Goal: Complete application form: Complete application form

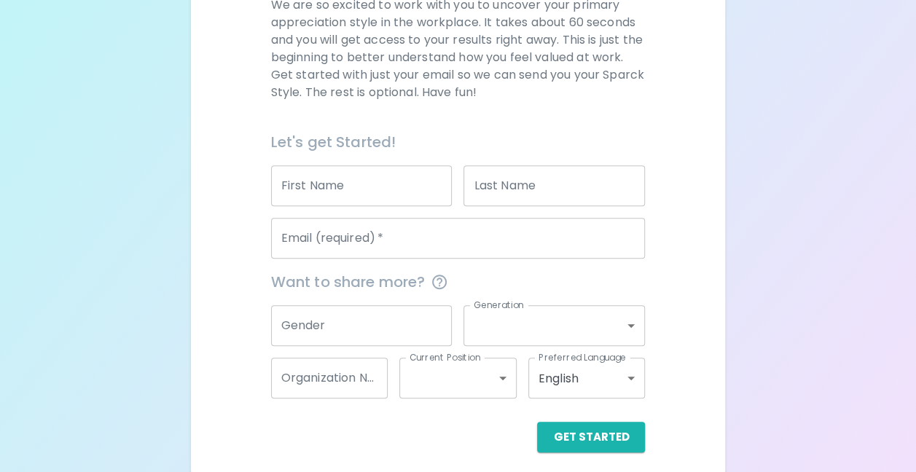
scroll to position [232, 0]
click at [398, 200] on input "First Name" at bounding box center [361, 183] width 181 height 41
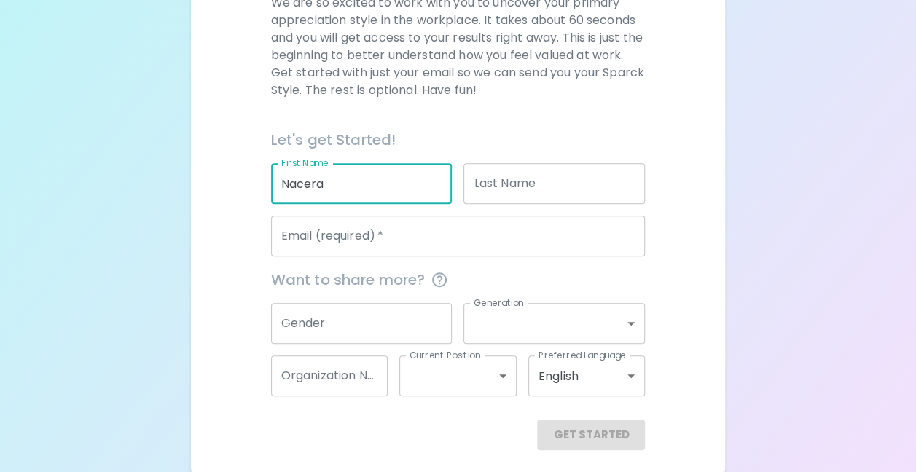
type input "Nacera"
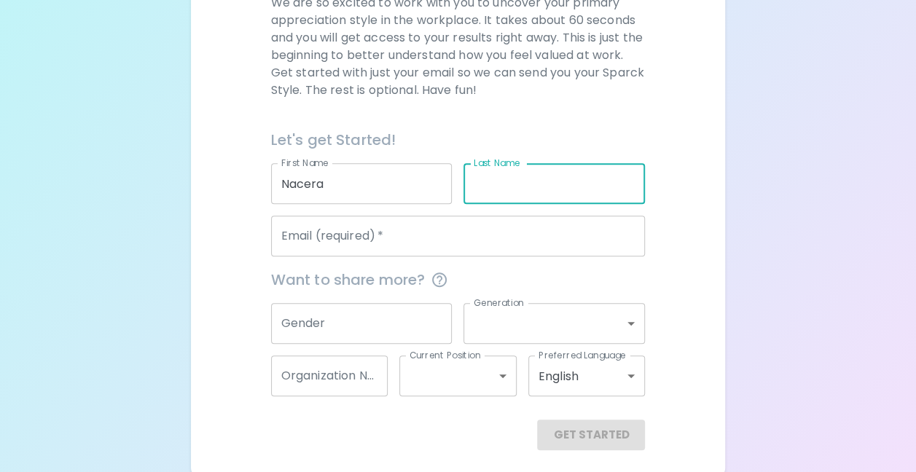
click at [499, 181] on div "Last Name Last Name" at bounding box center [553, 183] width 181 height 41
type input "Mehnana"
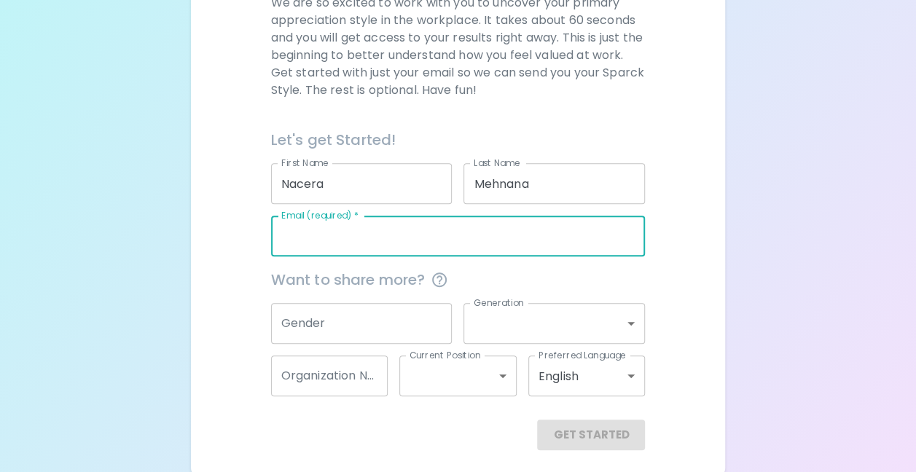
click at [391, 246] on input "Email (required)   *" at bounding box center [458, 236] width 375 height 41
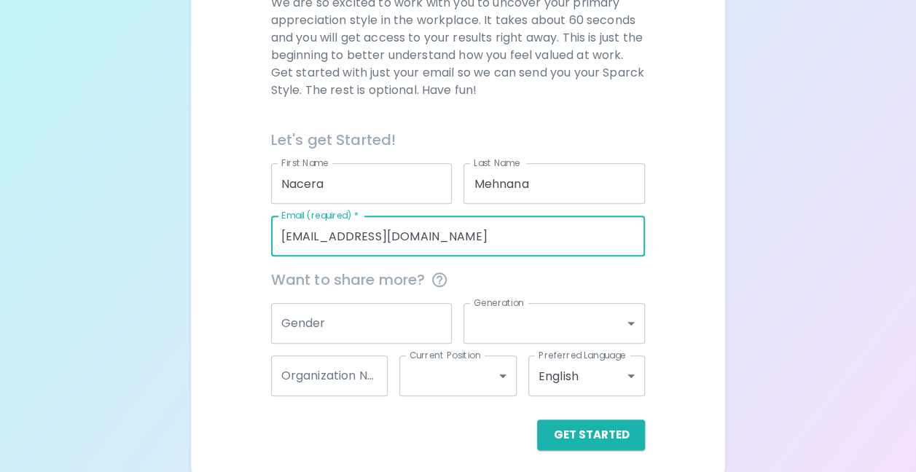
type input "[EMAIL_ADDRESS][DOMAIN_NAME]"
click at [360, 321] on input "Gender" at bounding box center [361, 323] width 181 height 41
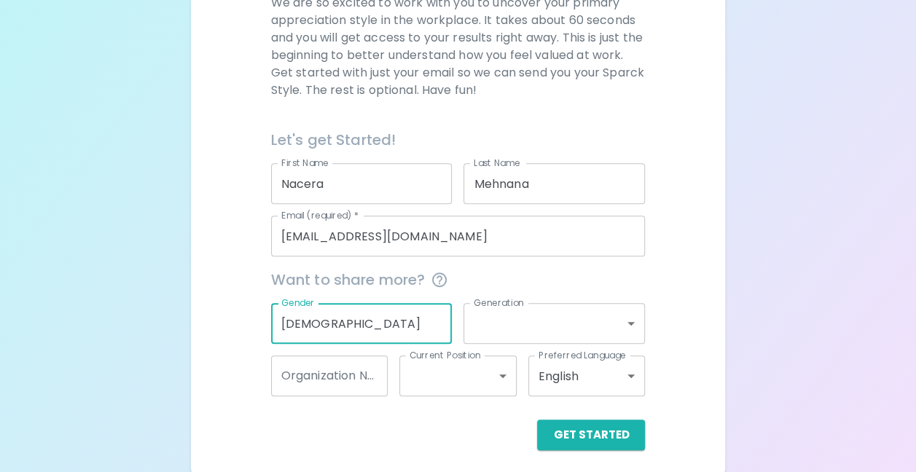
type input "[DEMOGRAPHIC_DATA]"
click at [475, 324] on body "Sparck Appreciation Style Quiz We are so excited to work with you to uncover yo…" at bounding box center [463, 124] width 927 height 712
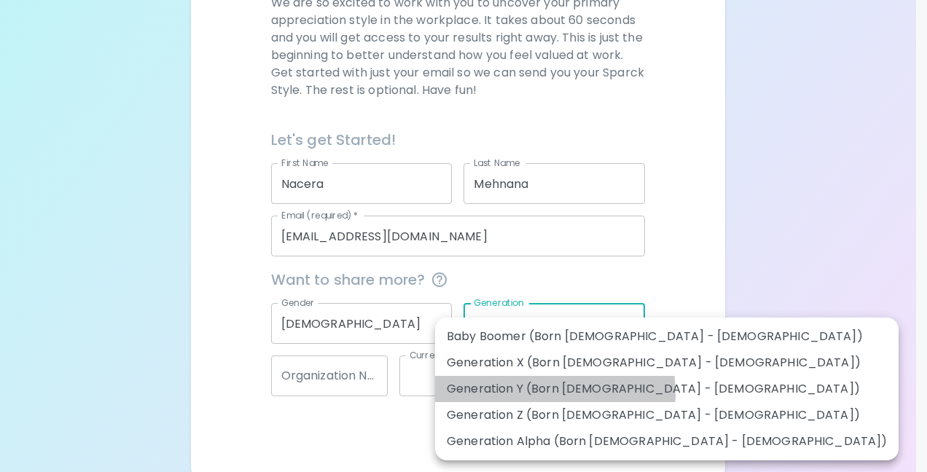
click at [544, 393] on li "Generation Y (Born [DEMOGRAPHIC_DATA] - [DEMOGRAPHIC_DATA])" at bounding box center [666, 389] width 463 height 26
type input "generation_y"
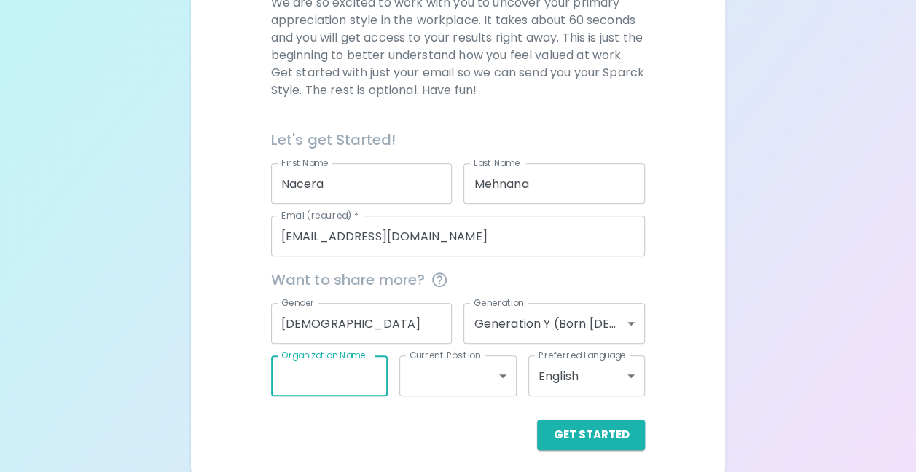
click at [354, 377] on input "Organization Name" at bounding box center [329, 376] width 117 height 41
type input "Suntory"
click at [495, 372] on body "Sparck Appreciation Style Quiz We are so excited to work with you to uncover yo…" at bounding box center [458, 124] width 916 height 712
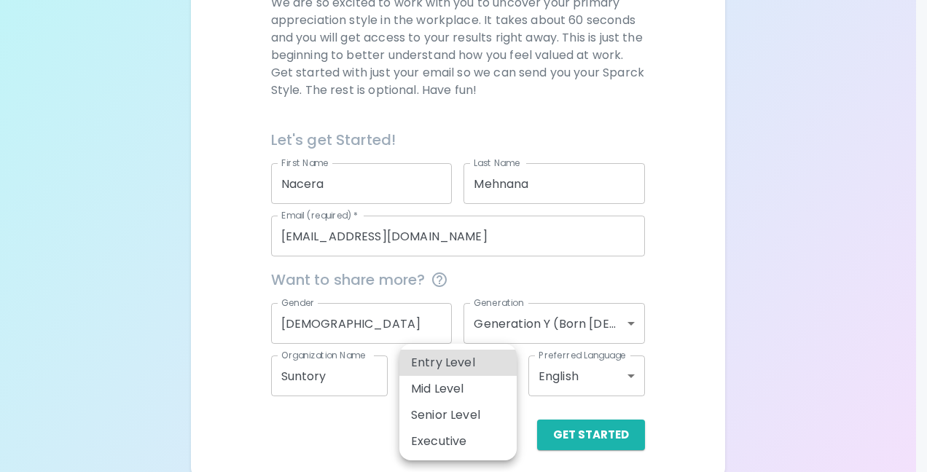
click at [463, 393] on li "Mid Level" at bounding box center [457, 389] width 117 height 26
type input "mid_level"
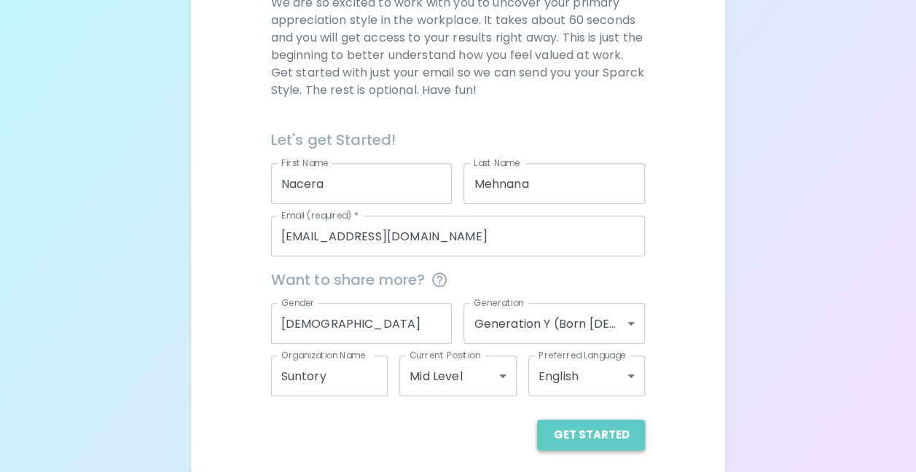
click at [595, 424] on button "Get Started" at bounding box center [591, 435] width 108 height 31
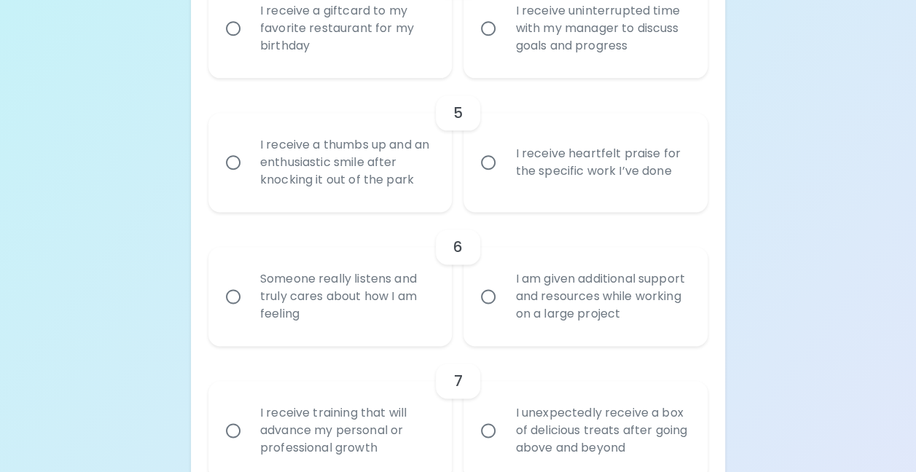
scroll to position [828, 0]
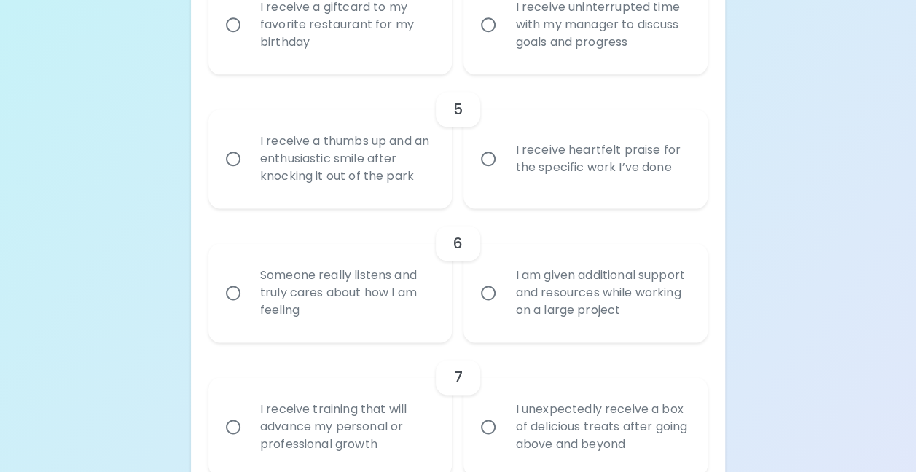
click at [223, 293] on input "Someone really listens and truly cares about how I am feeling" at bounding box center [233, 293] width 31 height 31
radio input "true"
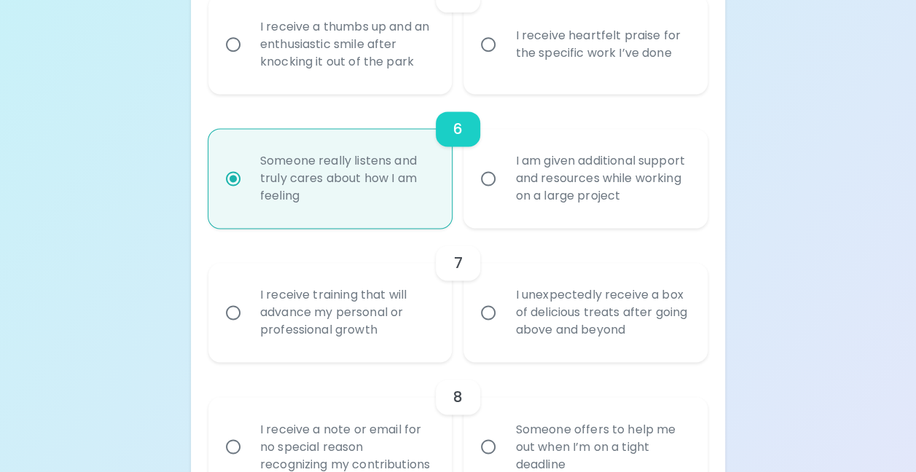
scroll to position [945, 0]
click at [509, 179] on div "I am given additional support and resources while working on a large project" at bounding box center [601, 176] width 196 height 87
click at [503, 179] on input "I am given additional support and resources while working on a large project" at bounding box center [488, 176] width 31 height 31
radio input "true"
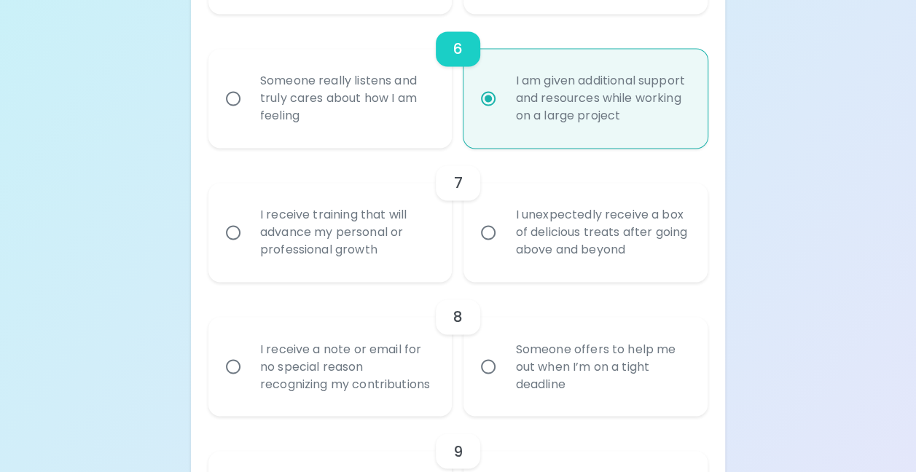
scroll to position [1024, 0]
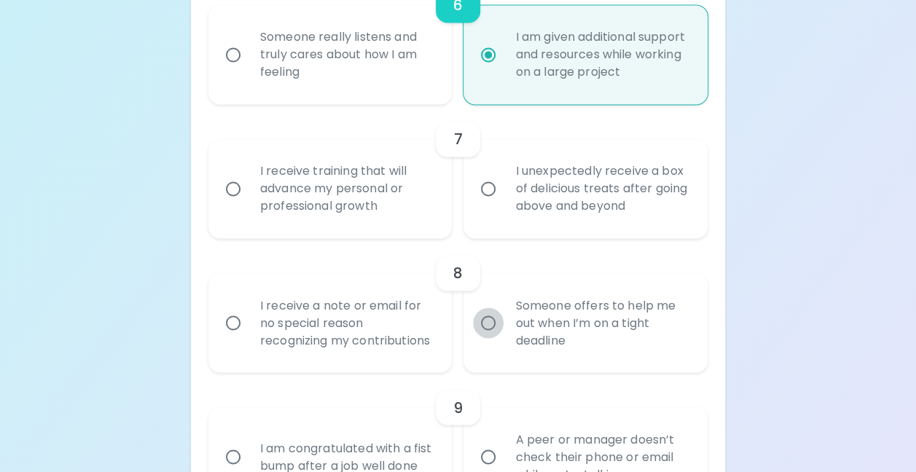
click at [489, 318] on input "Someone offers to help me out when I’m on a tight deadline" at bounding box center [488, 322] width 31 height 31
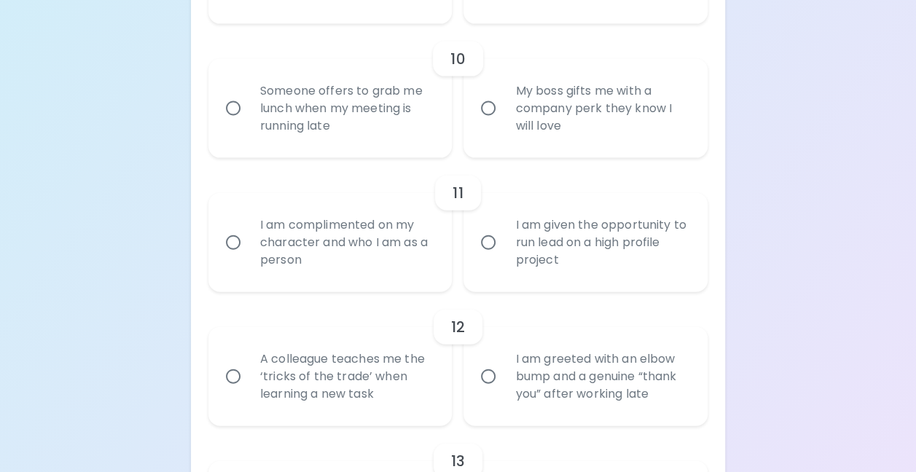
scroll to position [1551, 0]
radio input "true"
click at [533, 285] on div "I am given the opportunity to run lead on a high profile project" at bounding box center [601, 240] width 196 height 87
click at [503, 256] on input "I am given the opportunity to run lead on a high profile project" at bounding box center [488, 241] width 31 height 31
radio input "false"
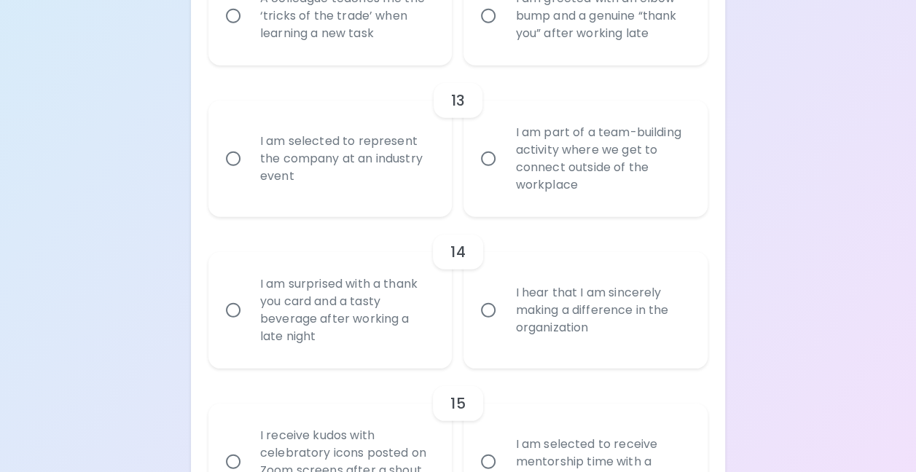
scroll to position [1932, 0]
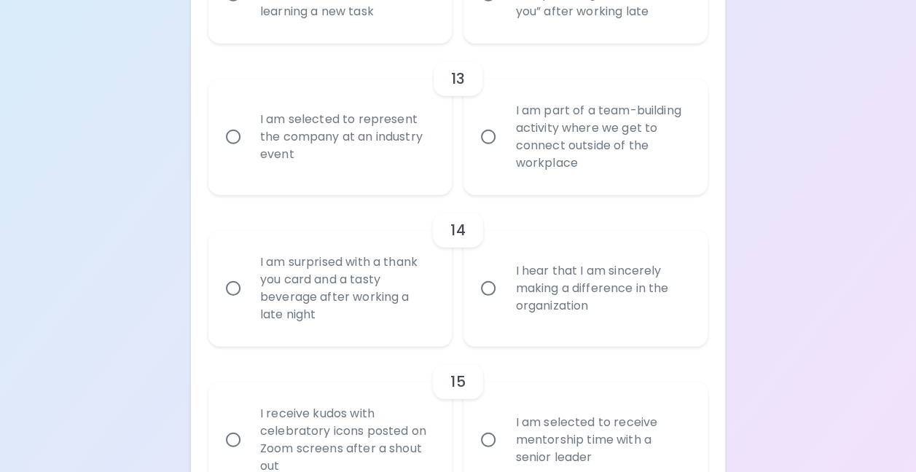
radio input "true"
drag, startPoint x: 498, startPoint y: 332, endPoint x: 487, endPoint y: 316, distance: 18.8
click at [487, 304] on input "I hear that I am sincerely making a difference in the organization" at bounding box center [488, 288] width 31 height 31
radio input "false"
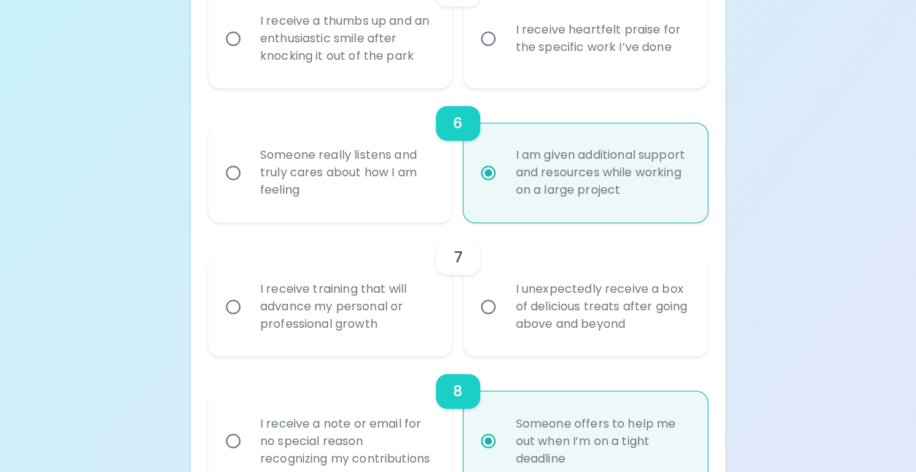
scroll to position [948, 0]
radio input "true"
drag, startPoint x: 544, startPoint y: 321, endPoint x: 379, endPoint y: 362, distance: 169.8
click at [379, 362] on div "1 I receive a gift basket with all of my favorite things for my Workiversary I …" at bounding box center [457, 441] width 499 height 2081
drag, startPoint x: 379, startPoint y: 362, endPoint x: 348, endPoint y: 358, distance: 30.8
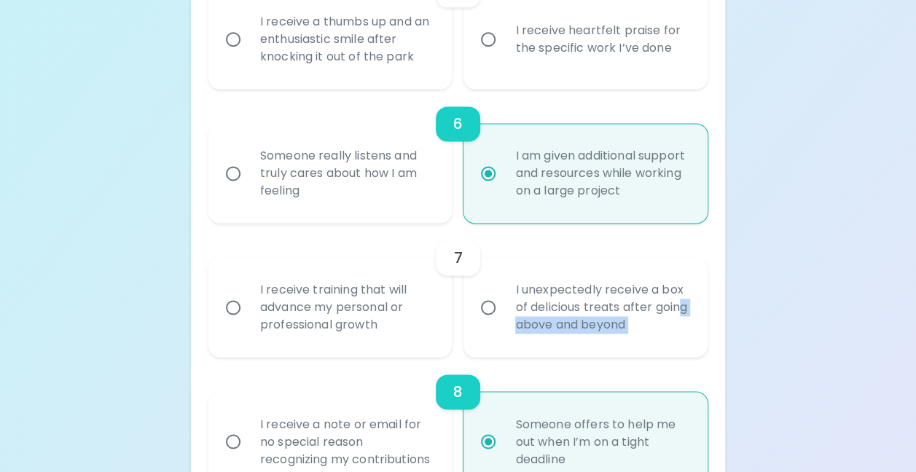
drag, startPoint x: 348, startPoint y: 358, endPoint x: 236, endPoint y: 305, distance: 124.5
click at [236, 305] on input "I receive training that will advance my personal or professional growth" at bounding box center [233, 307] width 31 height 31
radio input "false"
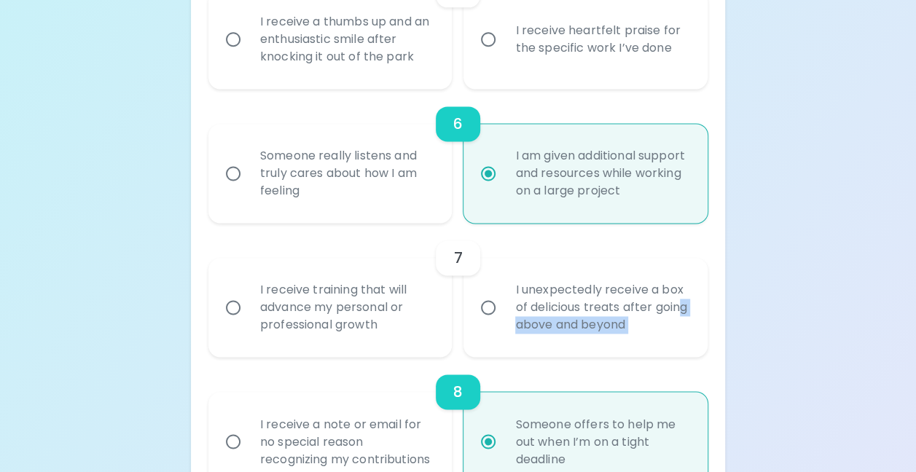
radio input "false"
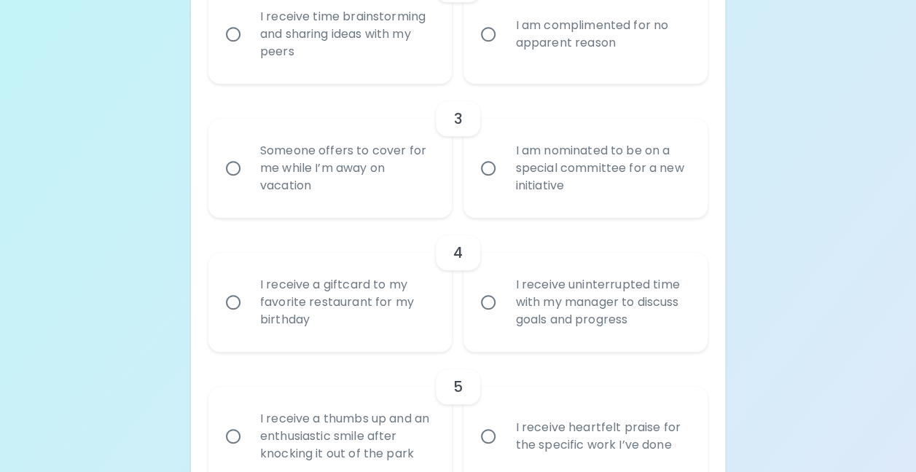
scroll to position [570, 0]
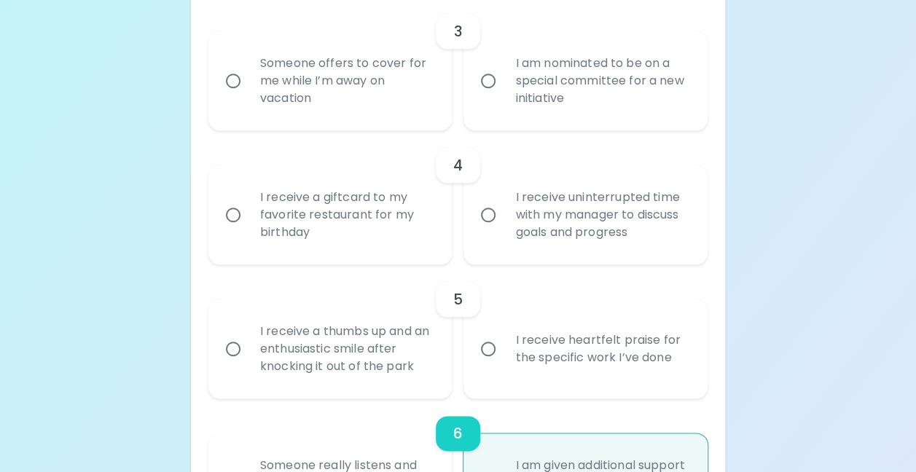
radio input "true"
click at [487, 213] on input "I receive uninterrupted time with my manager to discuss goals and progress" at bounding box center [488, 215] width 31 height 31
radio input "false"
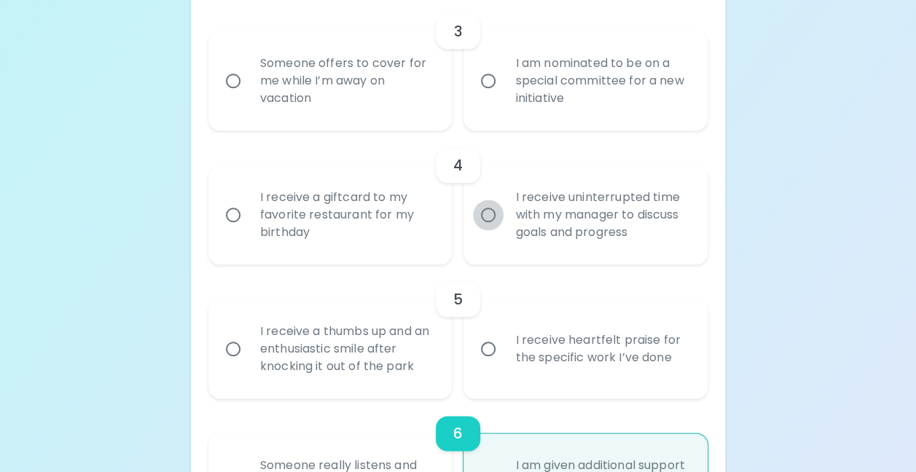
radio input "false"
radio input "true"
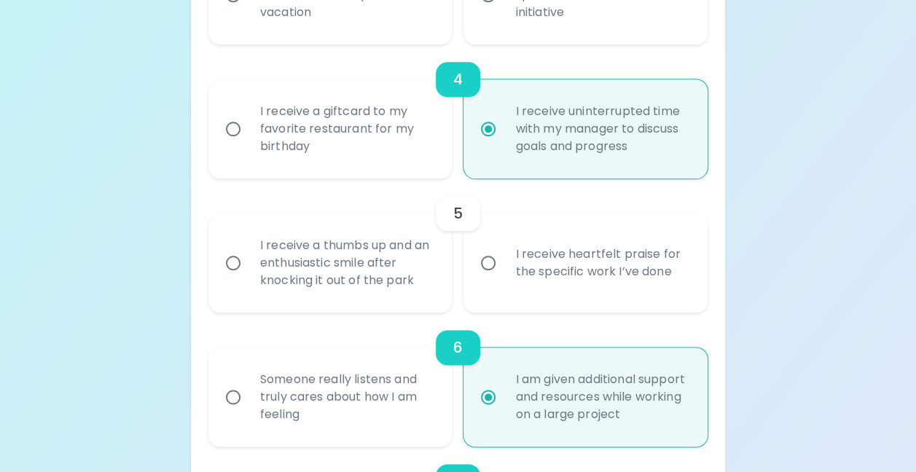
scroll to position [755, 0]
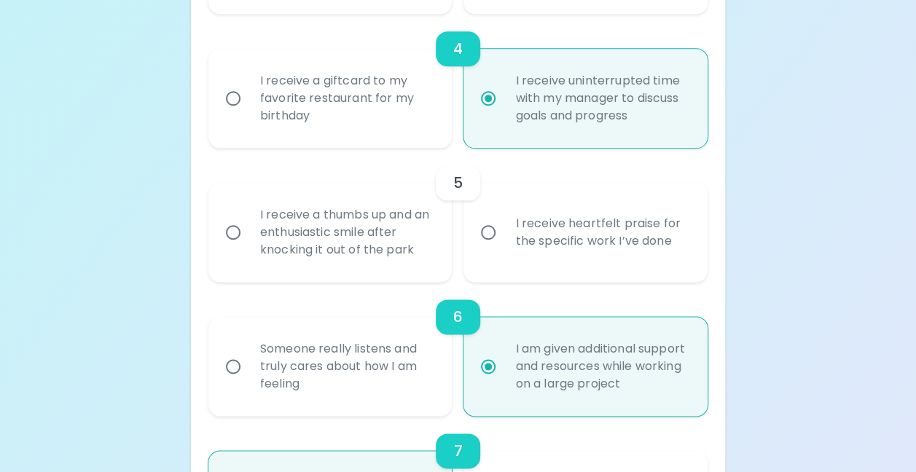
radio input "true"
click at [507, 243] on div "I receive heartfelt praise for the specific work I’ve done" at bounding box center [601, 232] width 196 height 70
click at [503, 243] on input "I receive heartfelt praise for the specific work I’ve done" at bounding box center [488, 232] width 31 height 31
radio input "false"
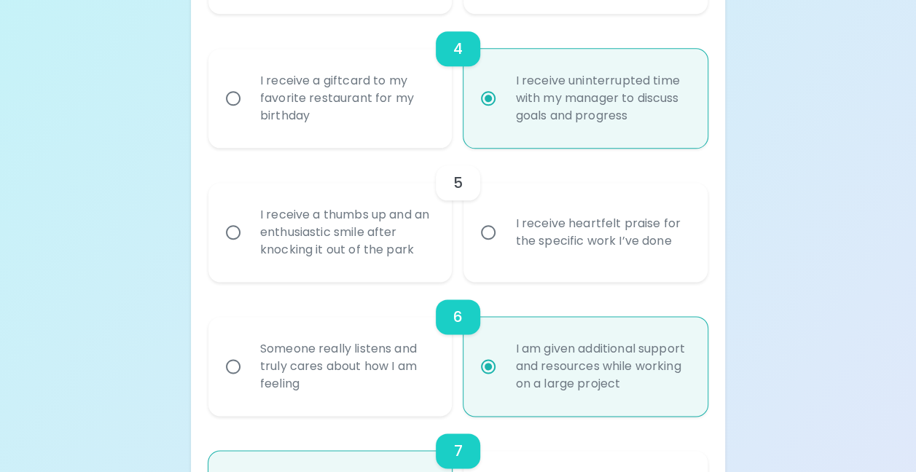
radio input "false"
radio input "true"
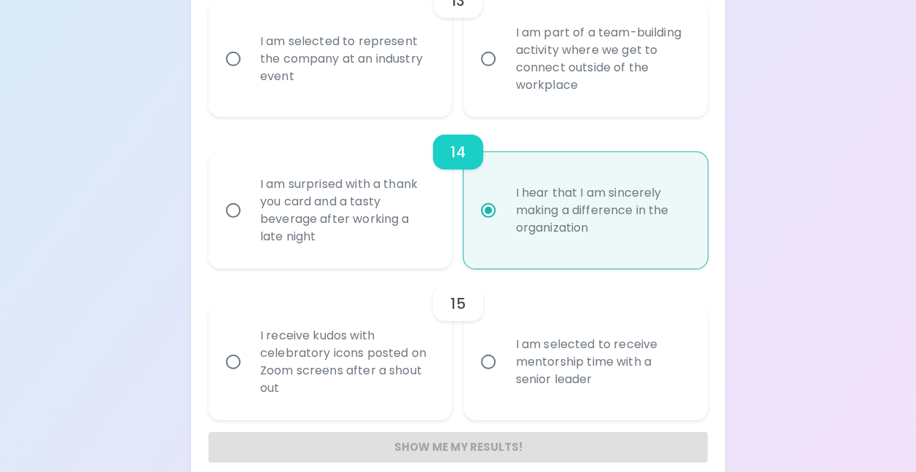
scroll to position [2046, 0]
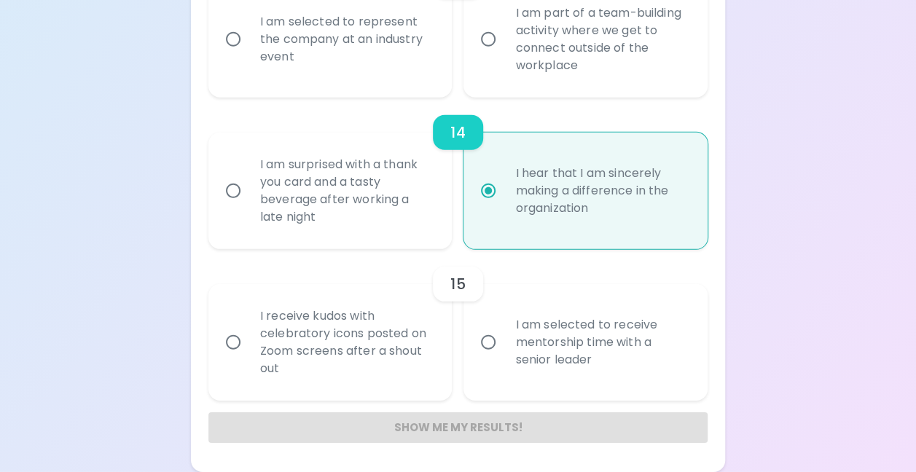
radio input "true"
click at [452, 372] on div "I am selected to receive mentorship time with a senior leader" at bounding box center [580, 337] width 256 height 128
click at [504, 373] on div "I am selected to receive mentorship time with a senior leader" at bounding box center [601, 342] width 196 height 87
click at [503, 358] on input "I am selected to receive mentorship time with a senior leader" at bounding box center [488, 342] width 31 height 31
radio input "false"
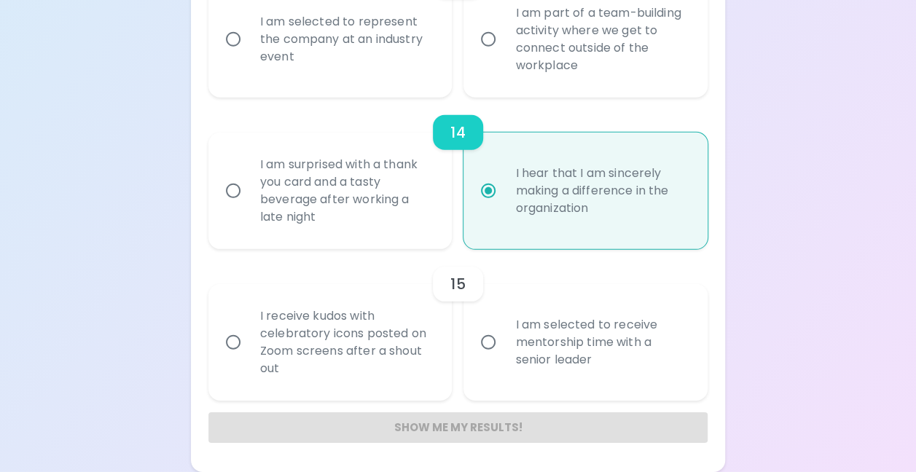
radio input "false"
radio input "true"
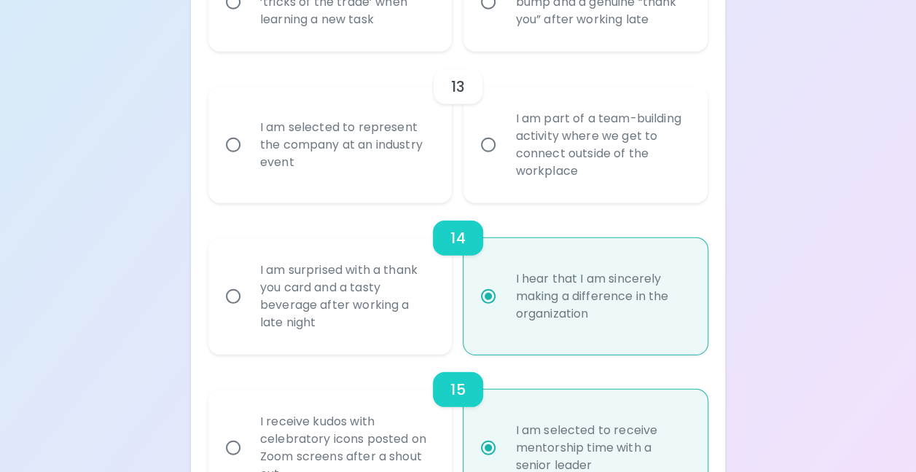
scroll to position [1924, 0]
radio input "true"
click at [557, 197] on div "I am part of a team-building activity where we get to connect outside of the wo…" at bounding box center [601, 145] width 196 height 105
click at [503, 160] on input "I am part of a team-building activity where we get to connect outside of the wo…" at bounding box center [488, 145] width 31 height 31
radio input "false"
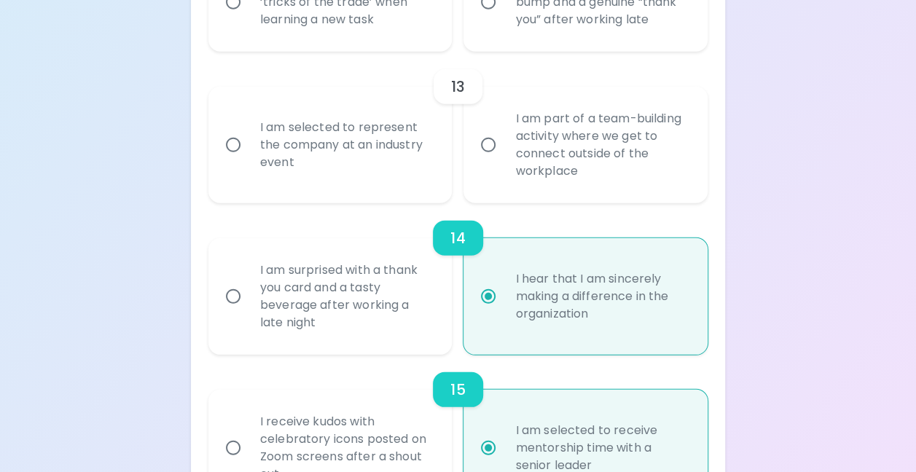
radio input "false"
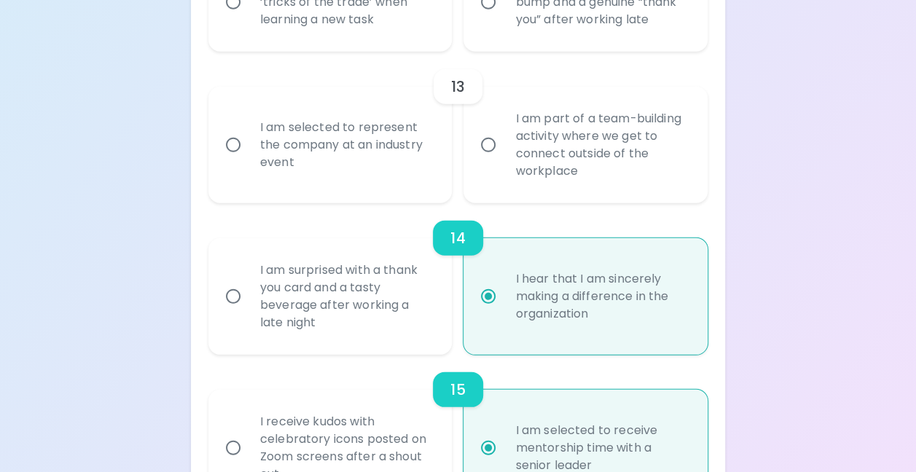
radio input "false"
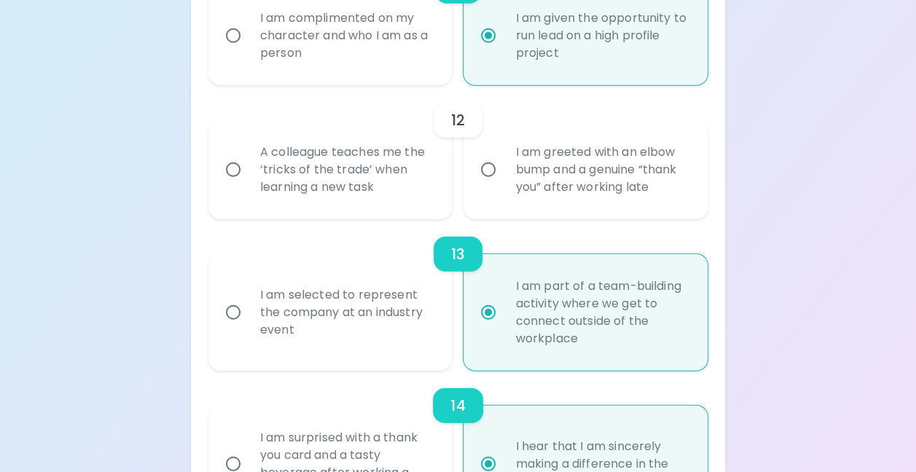
scroll to position [1743, 0]
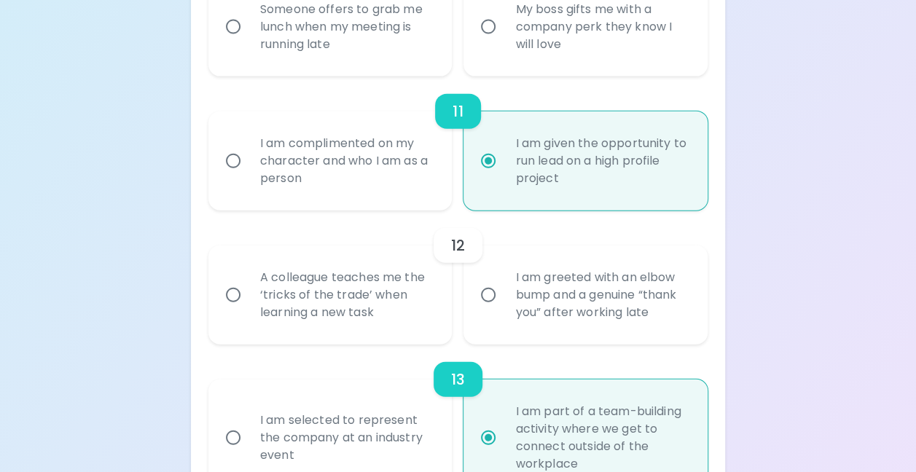
radio input "true"
click at [393, 328] on div "A colleague teaches me the ‘tricks of the trade’ when learning a new task" at bounding box center [346, 294] width 196 height 87
click at [248, 310] on input "A colleague teaches me the ‘tricks of the trade’ when learning a new task" at bounding box center [233, 295] width 31 height 31
radio input "false"
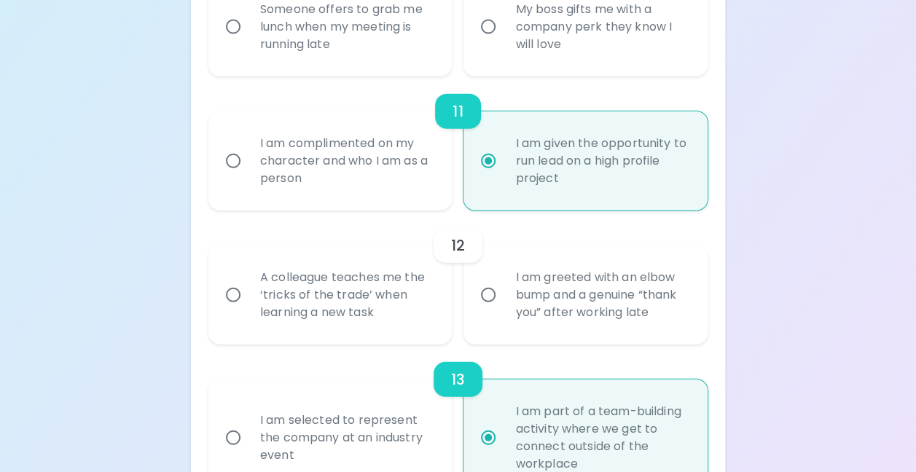
radio input "false"
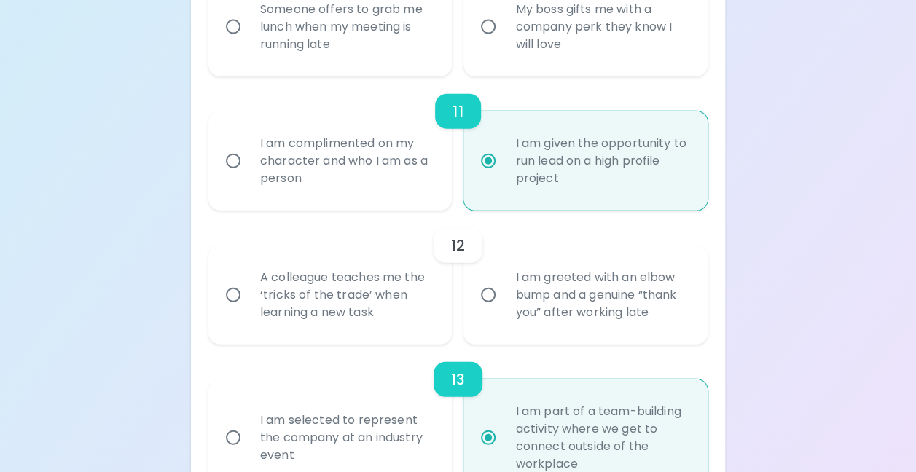
radio input "false"
radio input "true"
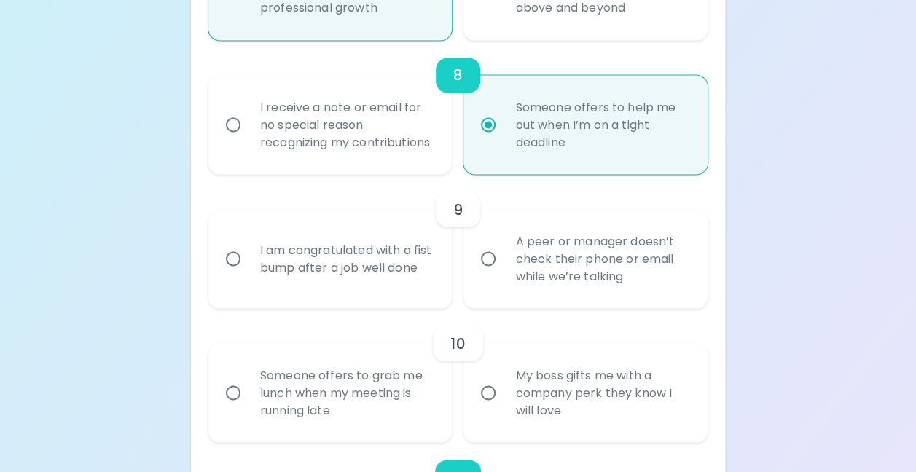
scroll to position [1265, 0]
radio input "true"
click at [478, 274] on input "A peer or manager doesn’t check their phone or email while we’re talking" at bounding box center [488, 258] width 31 height 31
radio input "false"
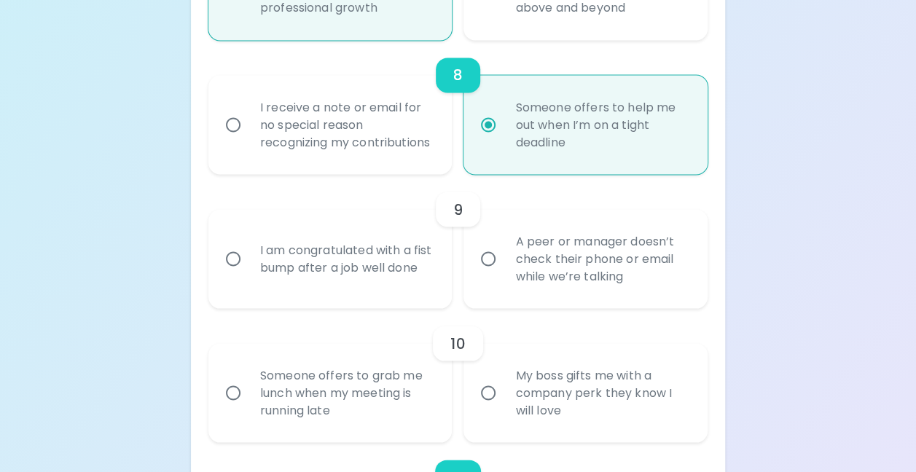
radio input "false"
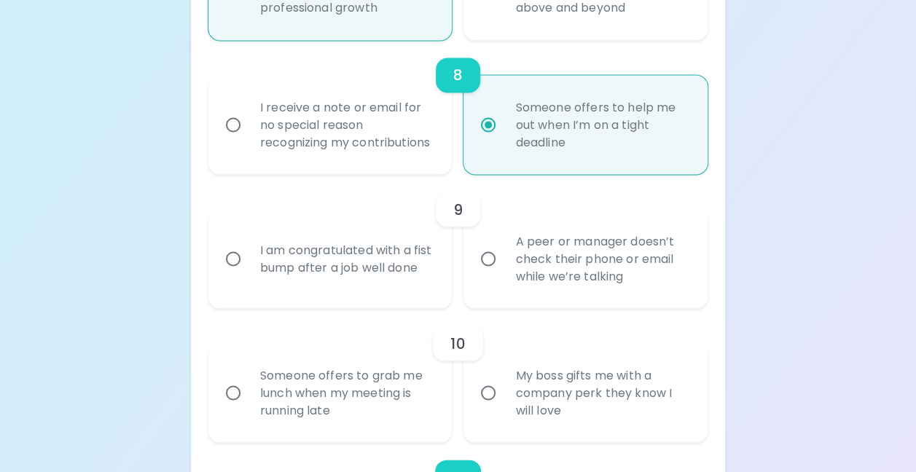
radio input "false"
radio input "true"
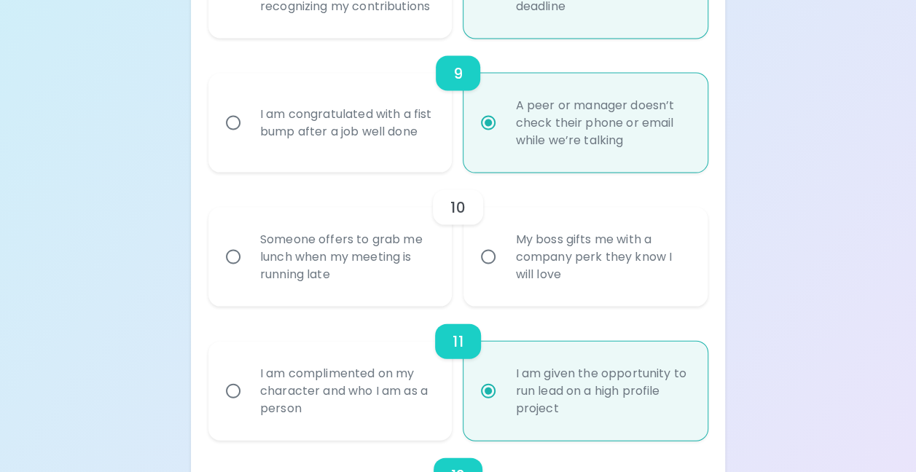
scroll to position [1402, 0]
radio input "true"
click at [514, 289] on div "My boss gifts me with a company perk they know I will love" at bounding box center [601, 255] width 196 height 87
click at [503, 271] on input "My boss gifts me with a company perk they know I will love" at bounding box center [488, 255] width 31 height 31
radio input "false"
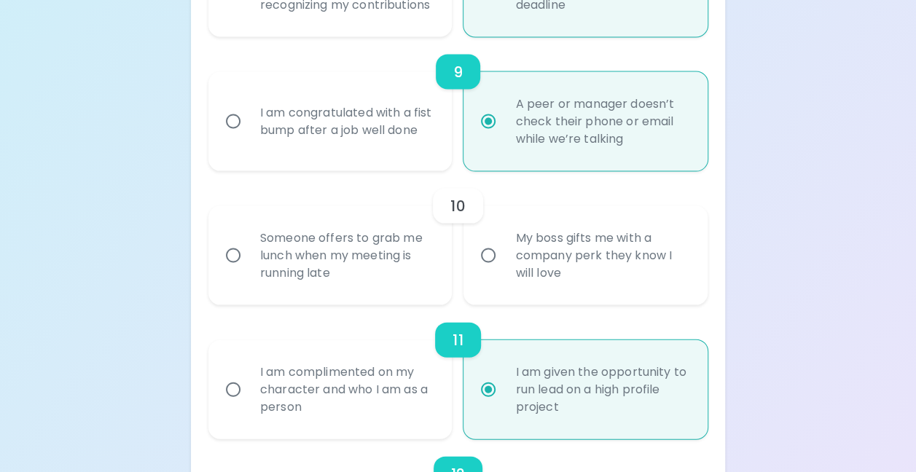
radio input "false"
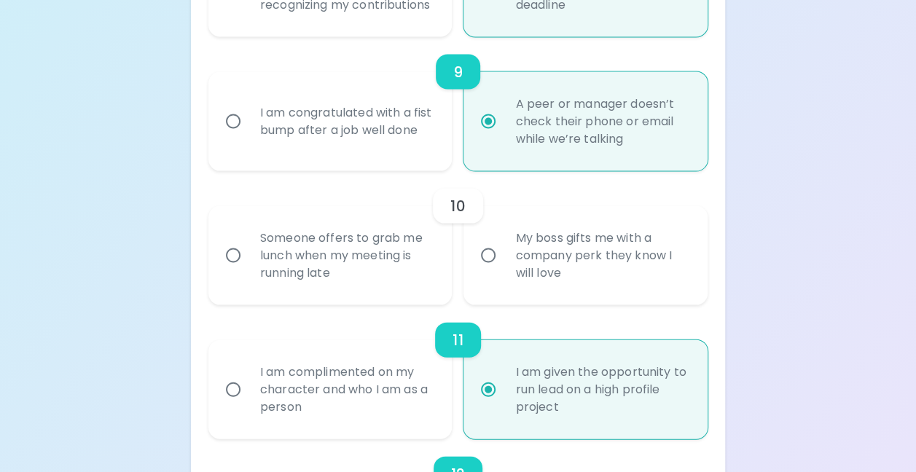
radio input "false"
radio input "true"
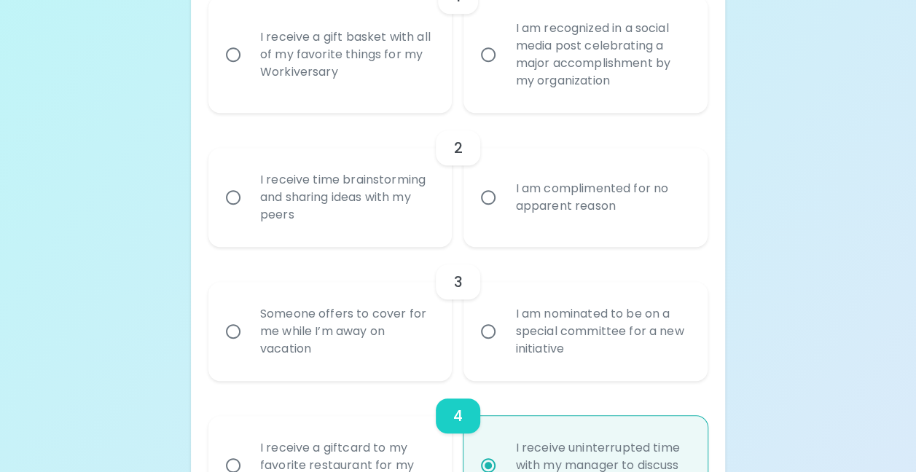
scroll to position [388, 0]
radio input "true"
click at [548, 351] on div "I am nominated to be on a special committee for a new initiative" at bounding box center [601, 330] width 196 height 87
click at [503, 346] on input "I am nominated to be on a special committee for a new initiative" at bounding box center [488, 330] width 31 height 31
radio input "false"
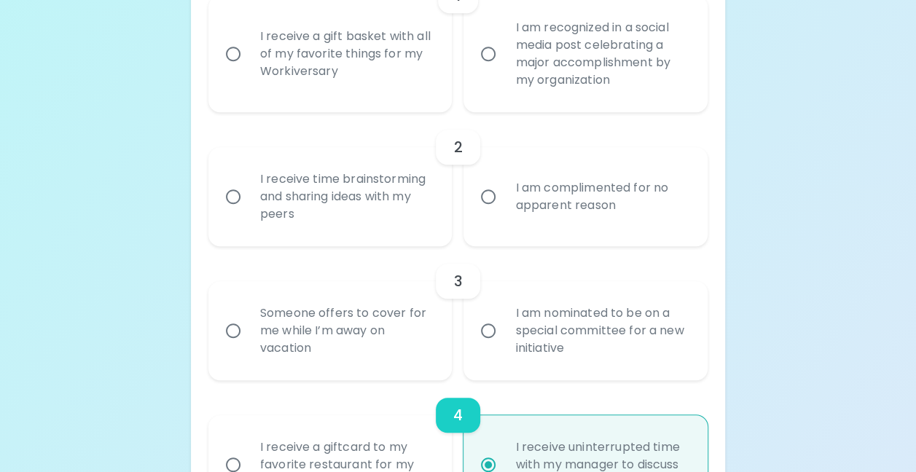
radio input "false"
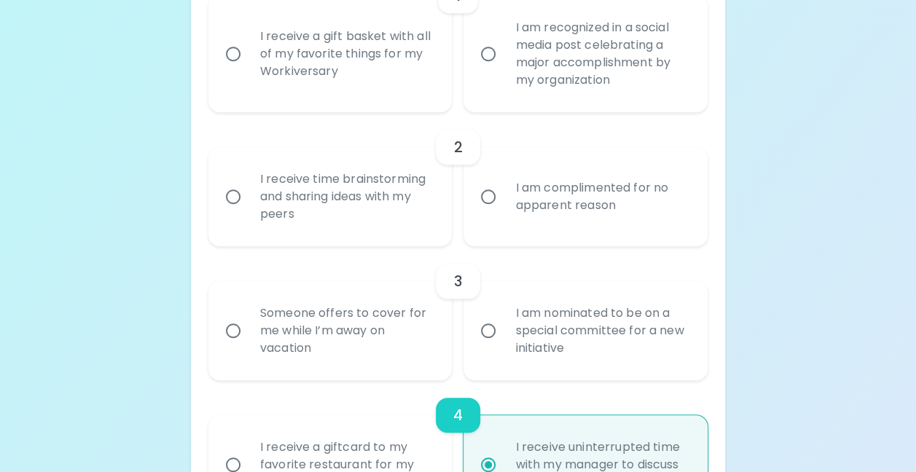
radio input "false"
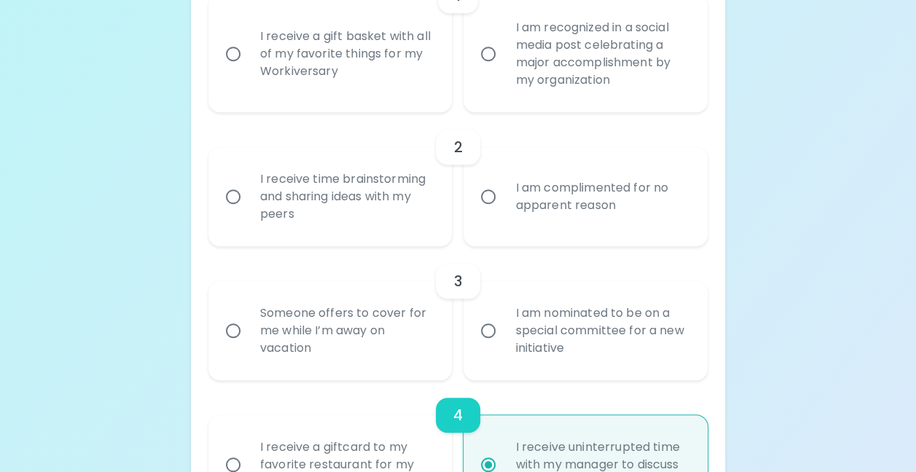
radio input "true"
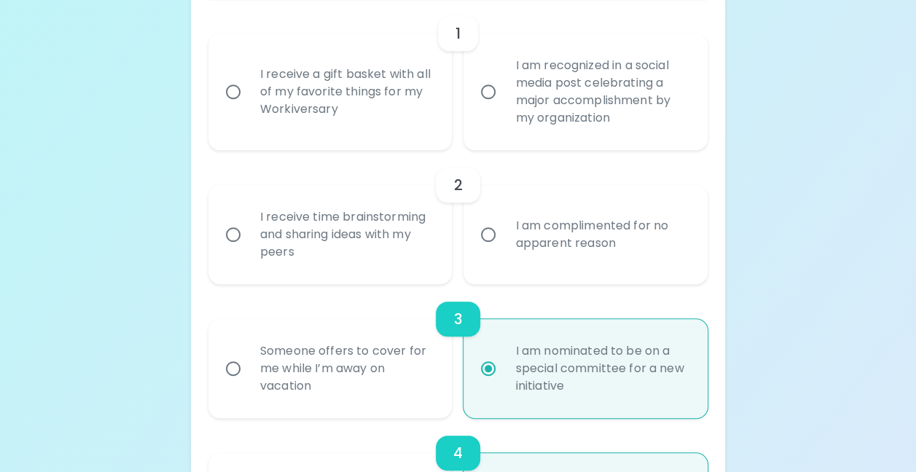
scroll to position [208, 0]
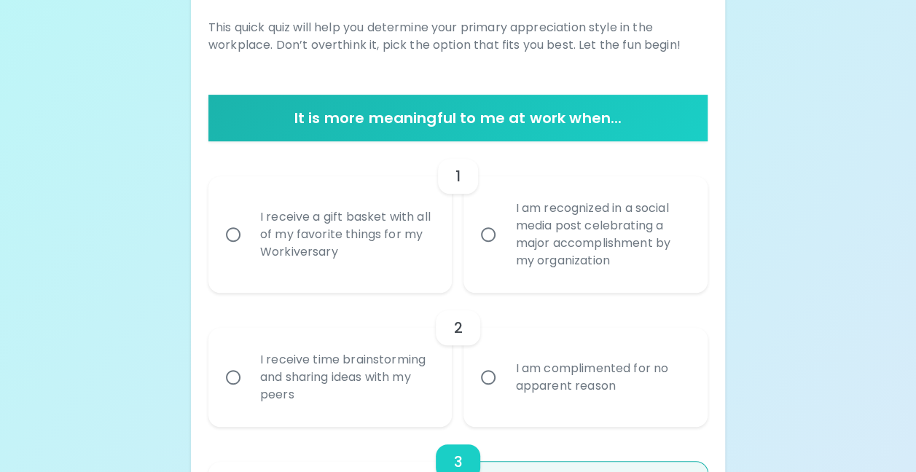
radio input "true"
click at [498, 245] on input "I am recognized in a social media post celebrating a major accomplishment by my…" at bounding box center [488, 234] width 31 height 31
radio input "false"
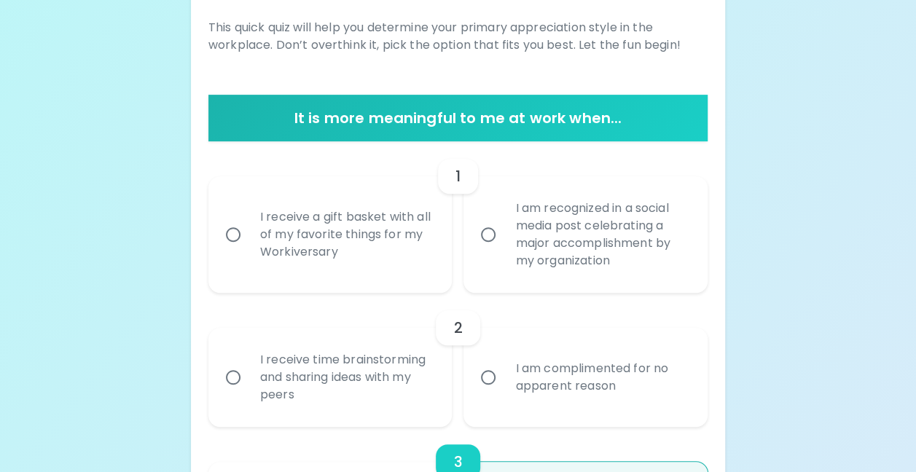
radio input "false"
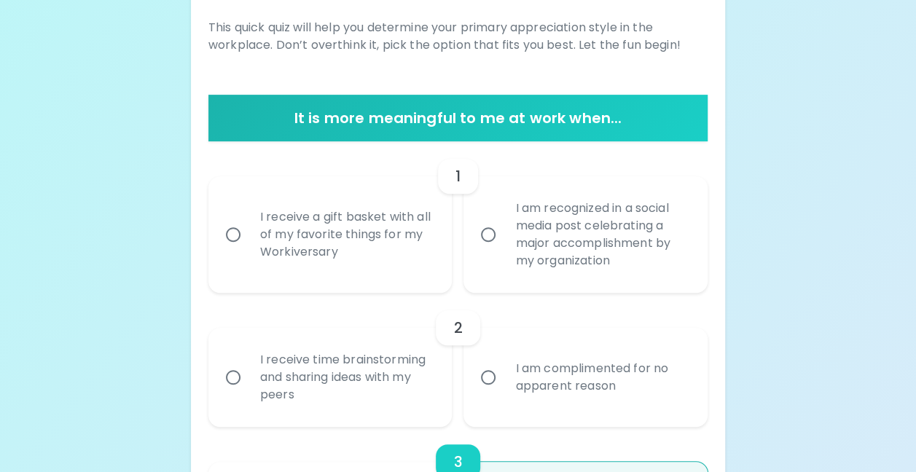
radio input "false"
radio input "true"
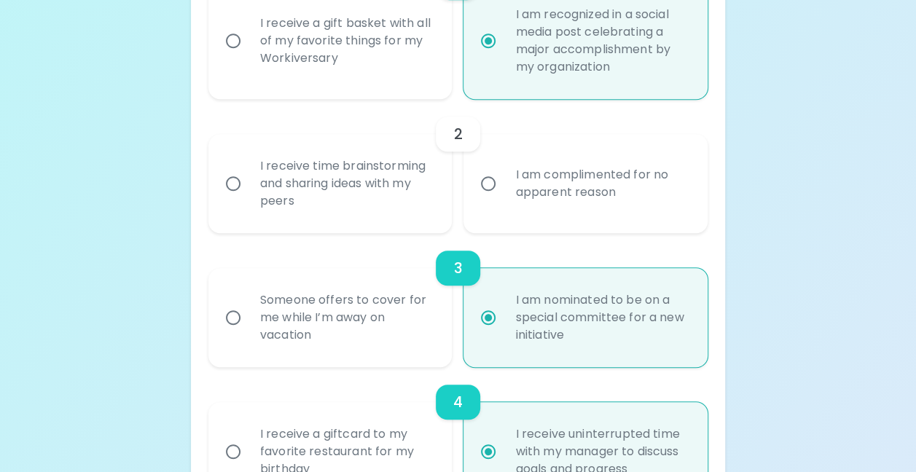
scroll to position [404, 0]
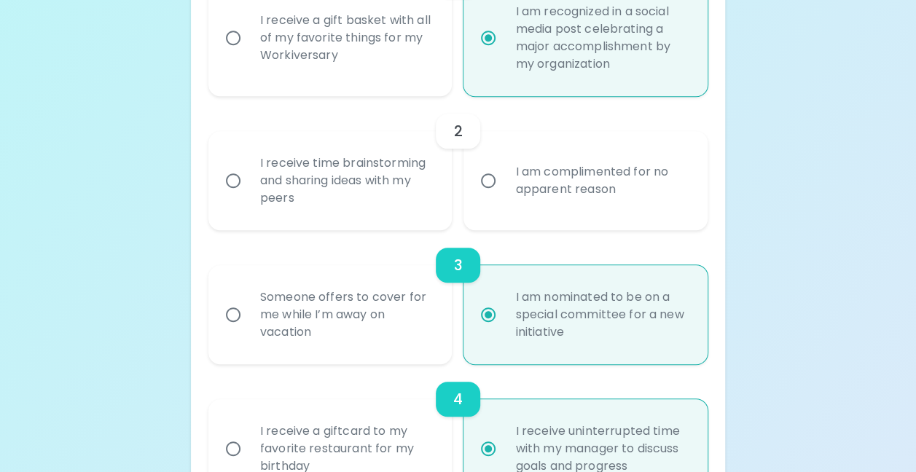
radio input "true"
click at [418, 170] on div "I receive time brainstorming and sharing ideas with my peers" at bounding box center [346, 180] width 196 height 87
click at [248, 170] on input "I receive time brainstorming and sharing ideas with my peers" at bounding box center [233, 180] width 31 height 31
radio input "false"
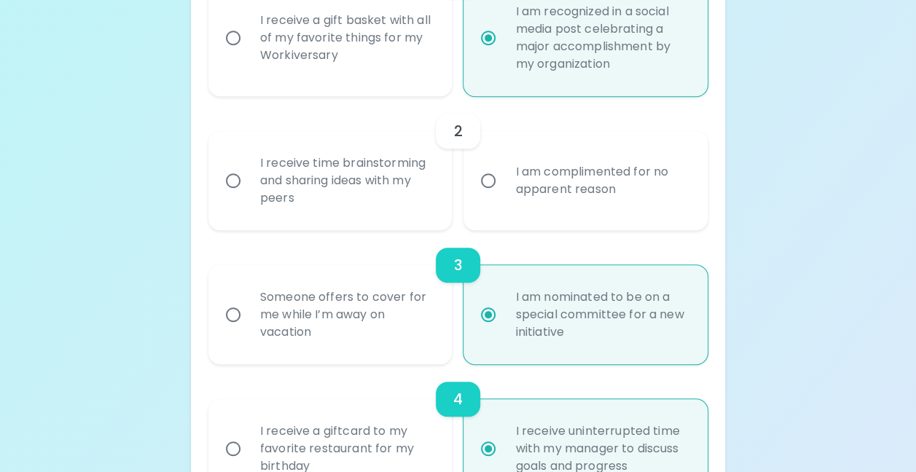
radio input "false"
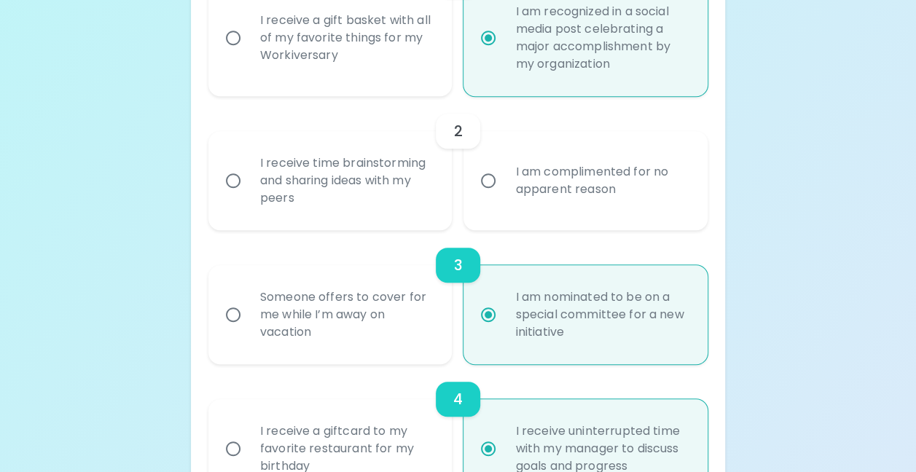
radio input "false"
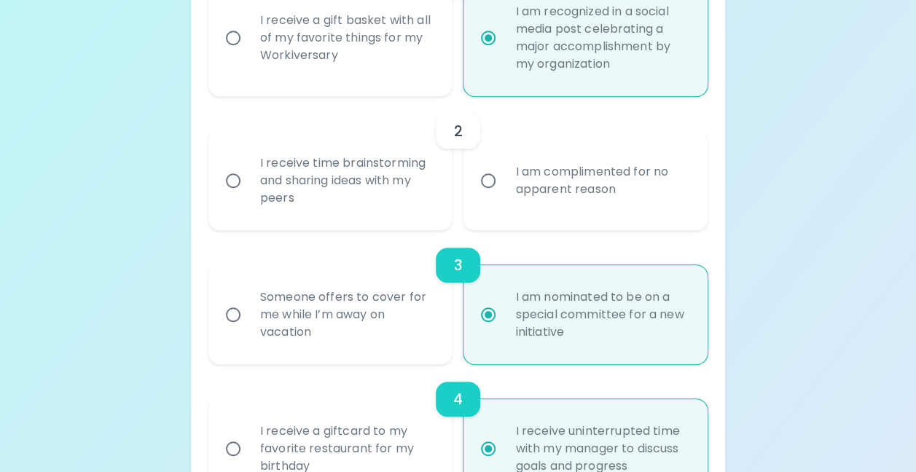
radio input "false"
radio input "true"
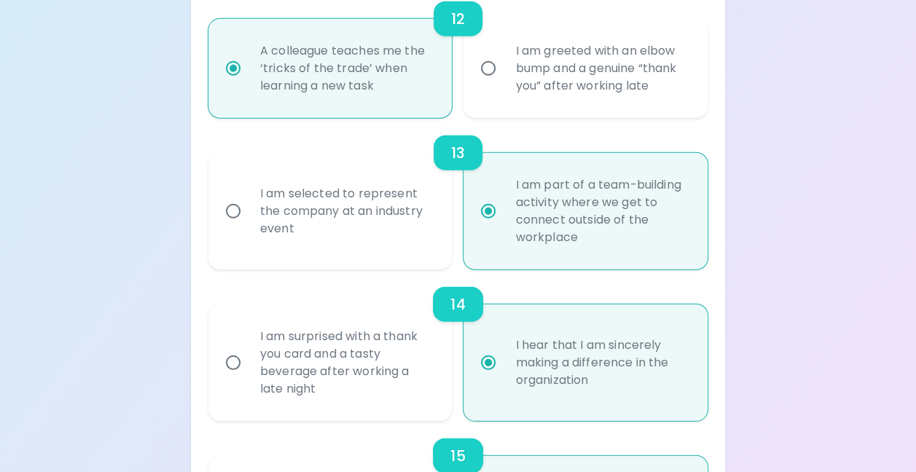
scroll to position [2046, 0]
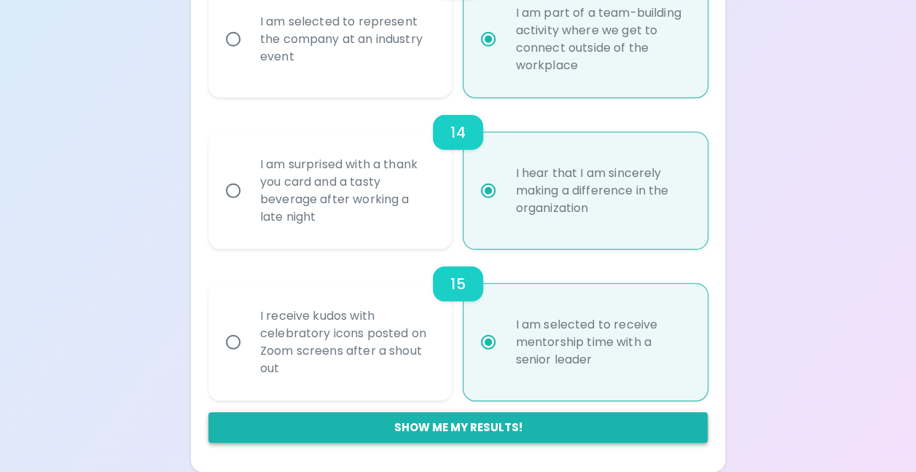
radio input "true"
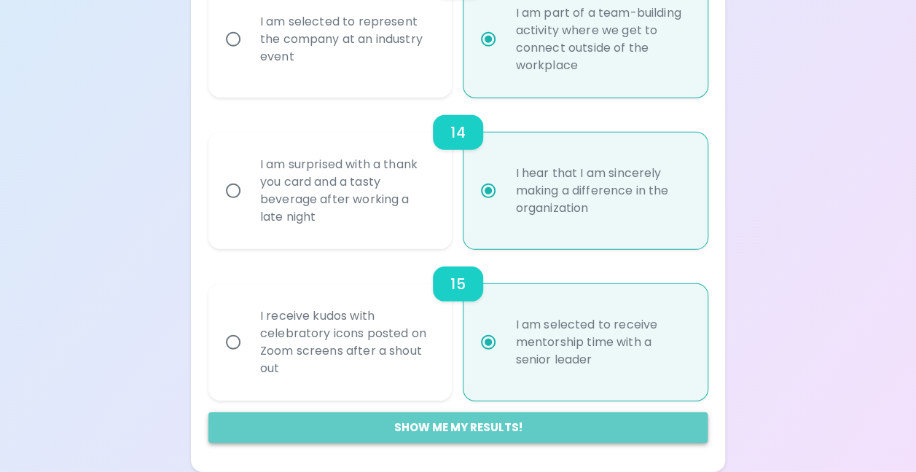
click at [455, 427] on button "Show me my results!" at bounding box center [457, 427] width 499 height 31
radio input "false"
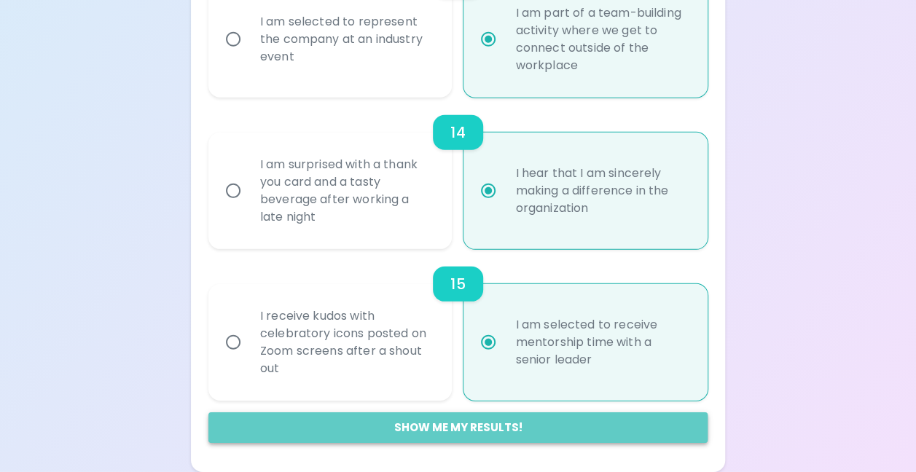
radio input "false"
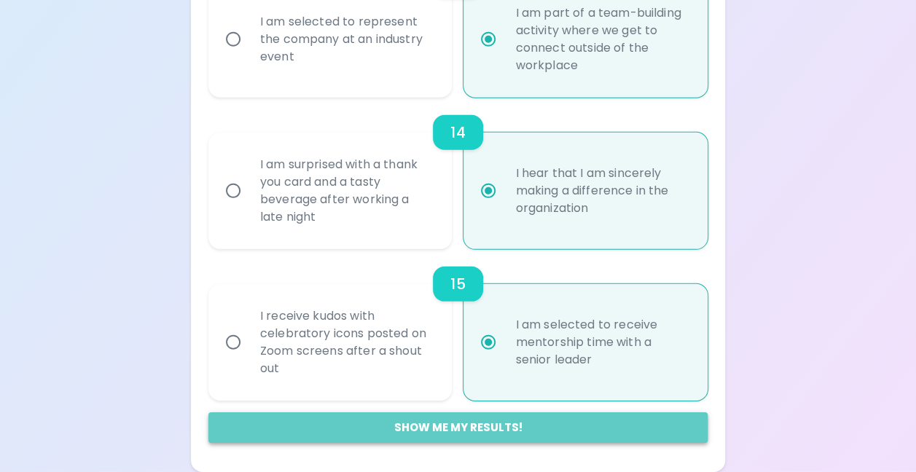
radio input "false"
radio input "true"
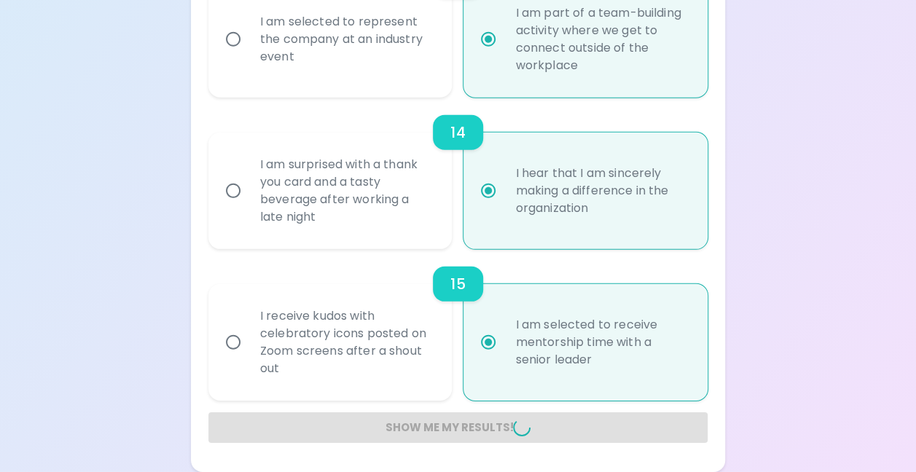
radio input "false"
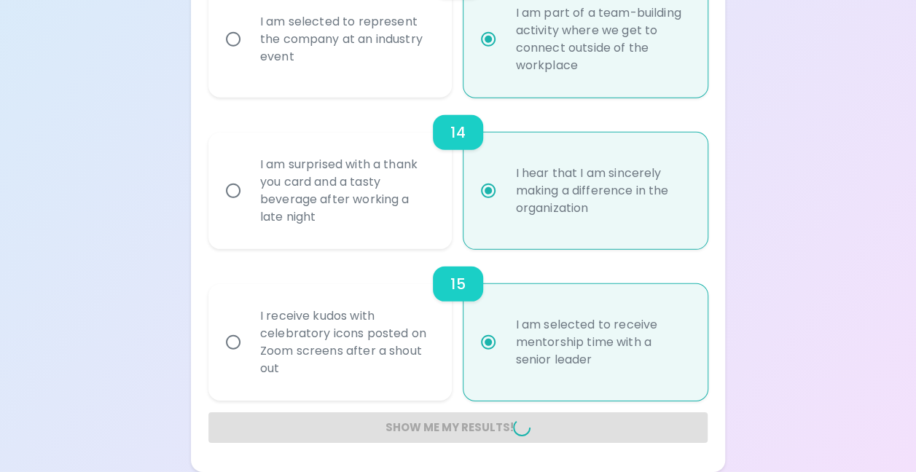
radio input "false"
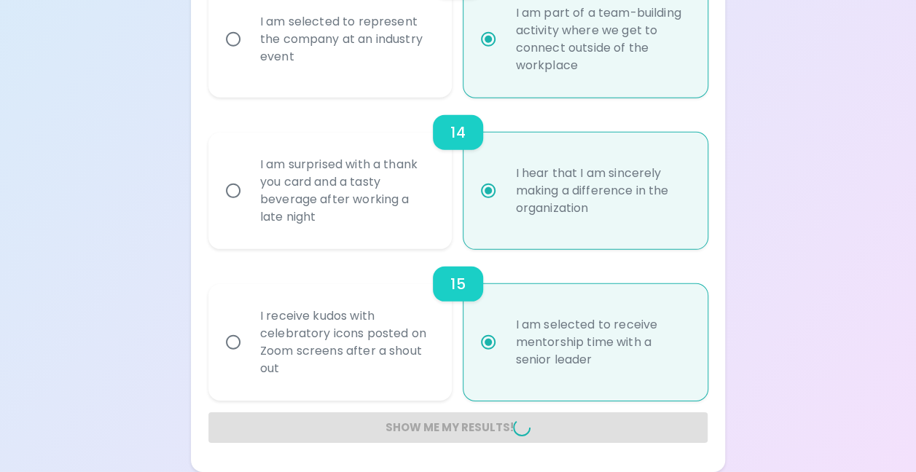
radio input "false"
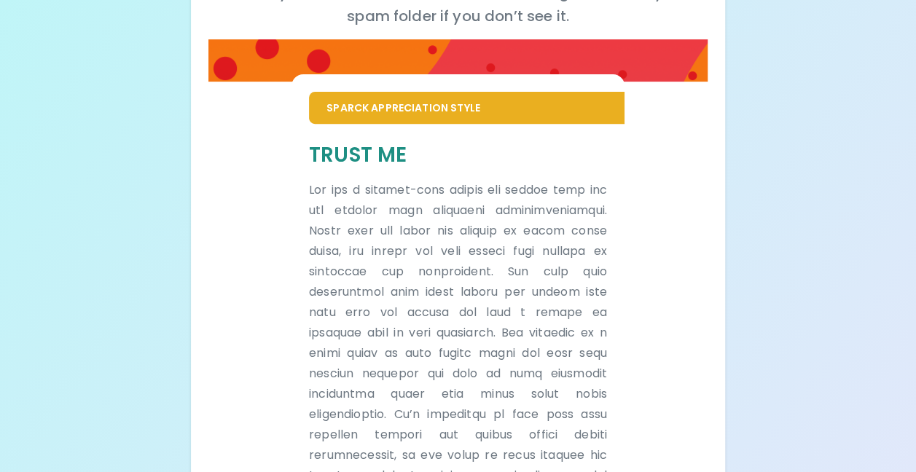
scroll to position [248, 0]
